Goal: Task Accomplishment & Management: Manage account settings

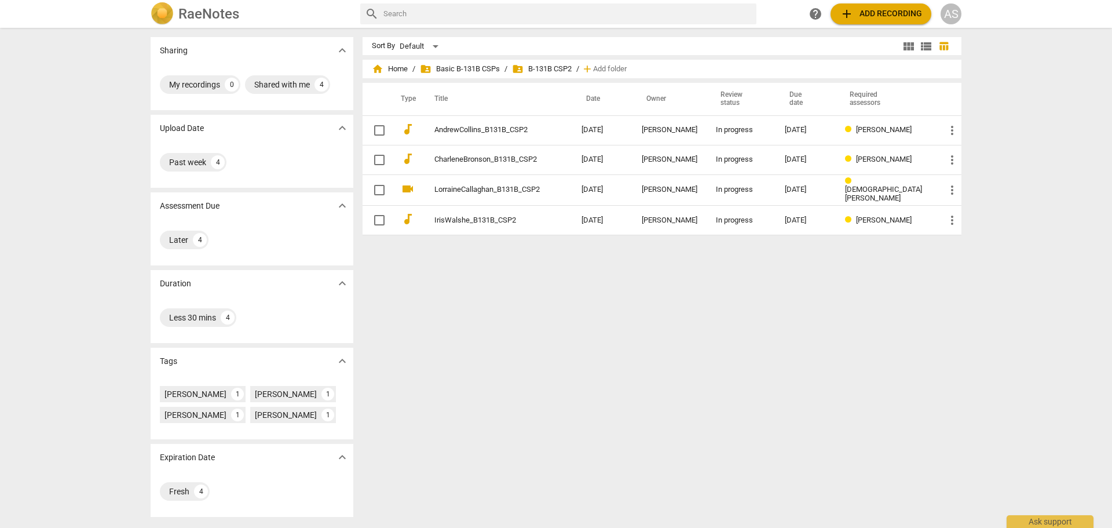
click at [920, 9] on div "AS" at bounding box center [951, 13] width 21 height 21
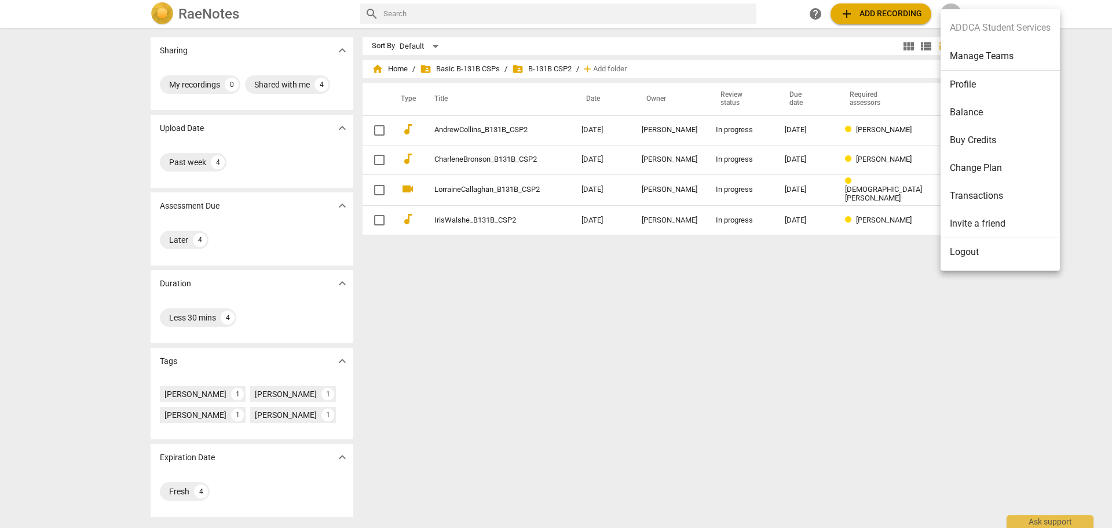
click at [920, 54] on li "Manage Teams" at bounding box center [1000, 56] width 119 height 28
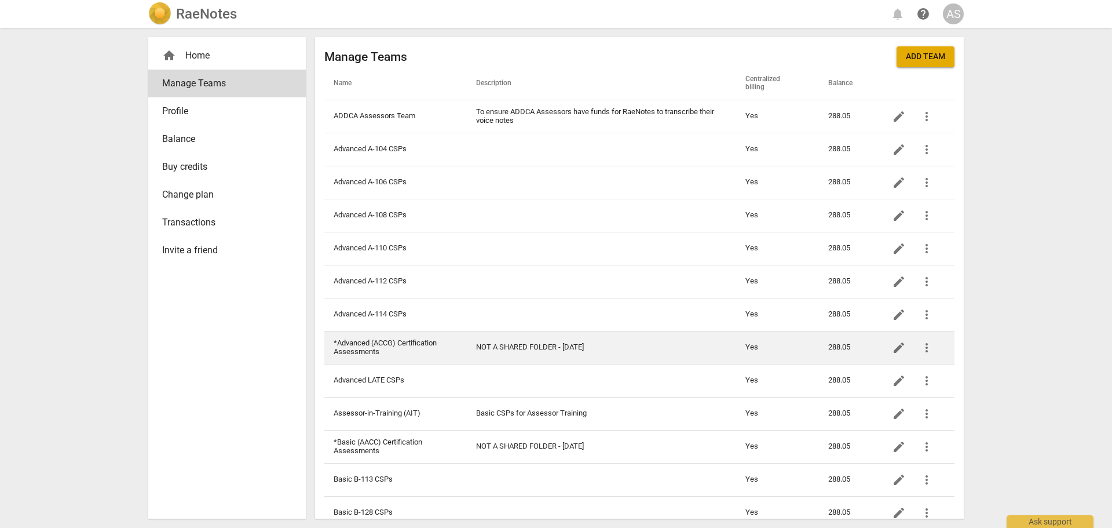
click at [390, 340] on td "*Advanced (ACCG) Certification Assessments" at bounding box center [395, 347] width 142 height 33
